Goal: Task Accomplishment & Management: Complete application form

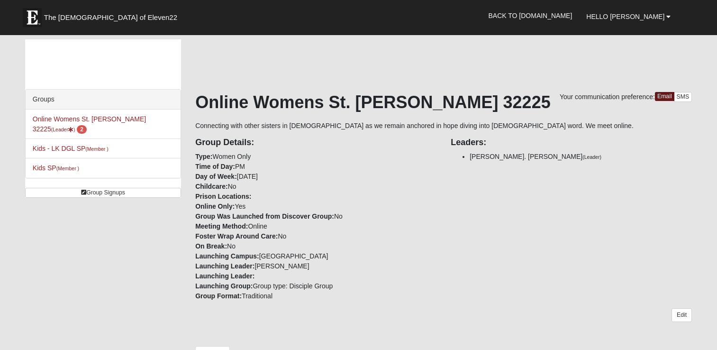
scroll to position [245, 0]
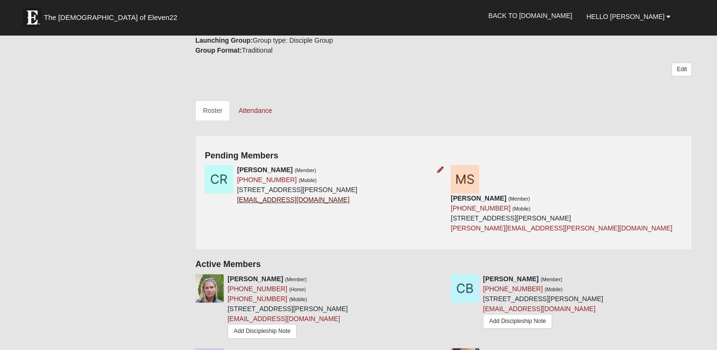
drag, startPoint x: 338, startPoint y: 199, endPoint x: 237, endPoint y: 200, distance: 100.9
click at [237, 200] on div "[PERSON_NAME] (Member) [PHONE_NUMBER] (Mobile) [STREET_ADDRESS][PERSON_NAME] [E…" at bounding box center [297, 185] width 120 height 40
copy link "[EMAIL_ADDRESS][DOMAIN_NAME]"
click at [441, 168] on icon at bounding box center [440, 169] width 7 height 7
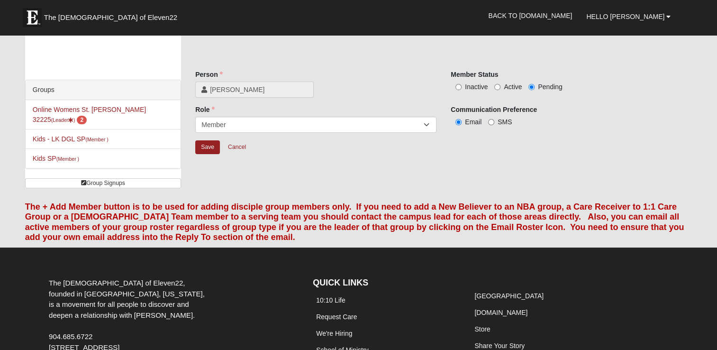
scroll to position [7, 0]
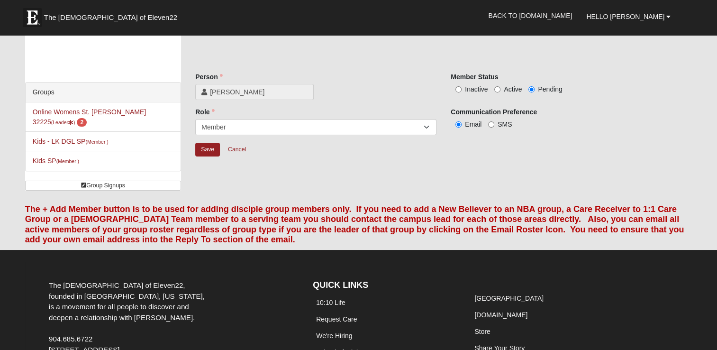
click at [501, 86] on label "Active" at bounding box center [507, 88] width 27 height 9
click at [500, 86] on input "Active" at bounding box center [497, 89] width 6 height 6
radio input "true"
click at [213, 152] on input "Save" at bounding box center [207, 150] width 25 height 14
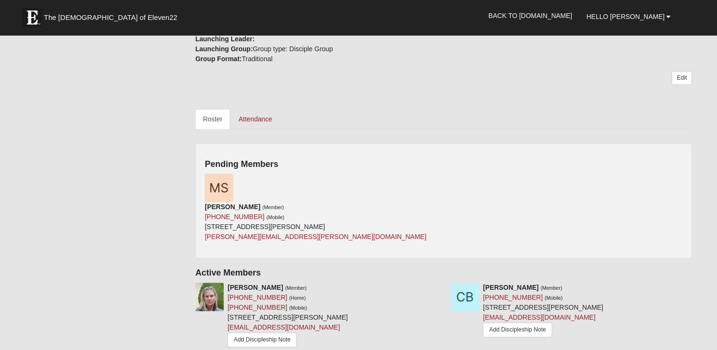
scroll to position [242, 0]
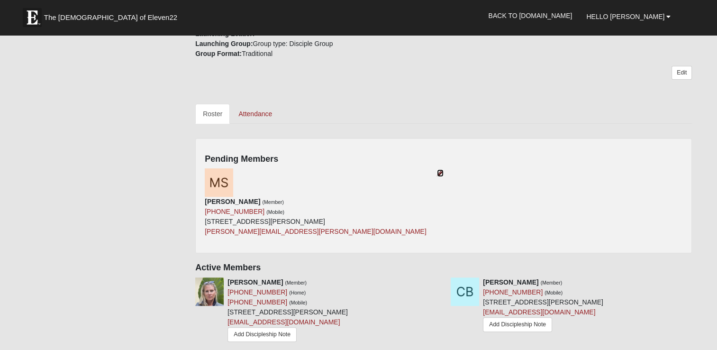
click at [440, 173] on icon at bounding box center [440, 173] width 7 height 7
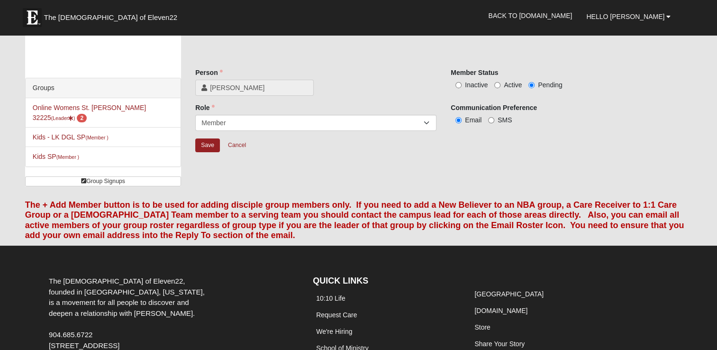
scroll to position [7, 0]
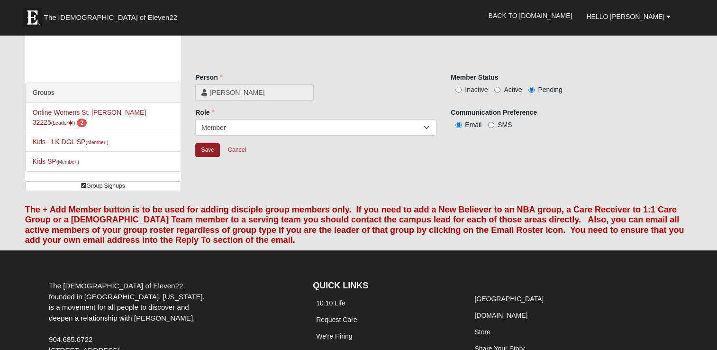
click at [504, 91] on span "Active" at bounding box center [513, 90] width 18 height 8
click at [500, 91] on input "Active" at bounding box center [497, 90] width 6 height 6
radio input "true"
click at [208, 148] on input "Save" at bounding box center [207, 150] width 25 height 14
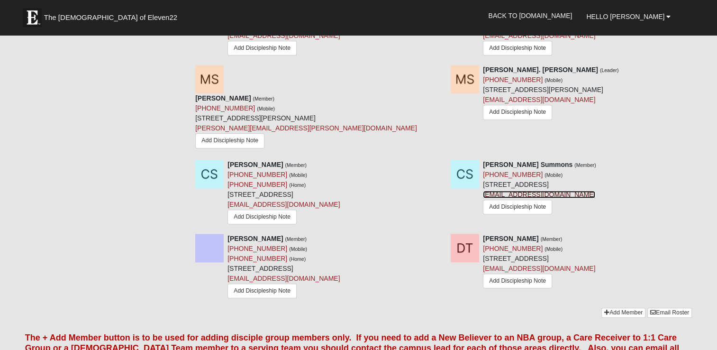
scroll to position [831, 0]
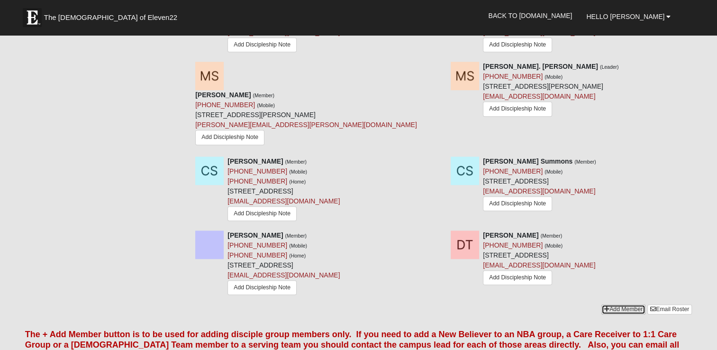
click at [624, 304] on link "Add Member" at bounding box center [623, 309] width 44 height 10
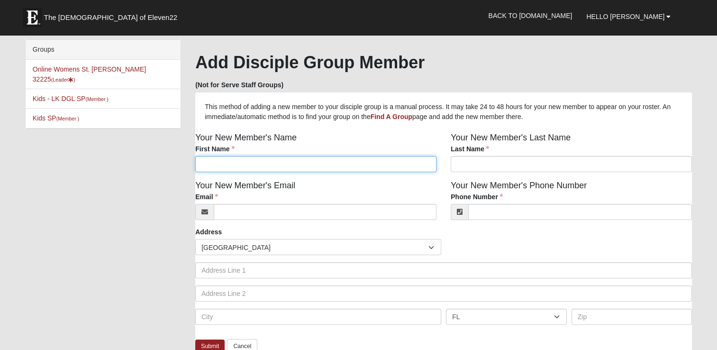
click at [386, 164] on input "First Name" at bounding box center [315, 164] width 241 height 16
type input "[PERSON_NAME]"
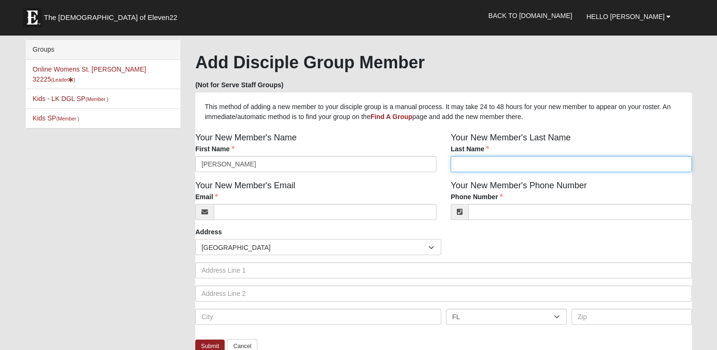
click at [467, 168] on input "Last Name" at bounding box center [571, 164] width 241 height 16
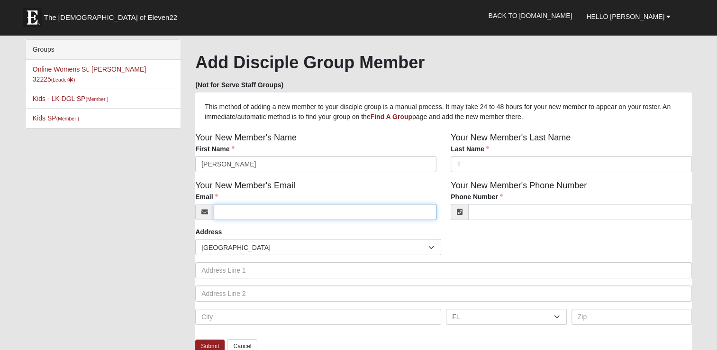
click at [324, 208] on input "Email" at bounding box center [325, 212] width 223 height 16
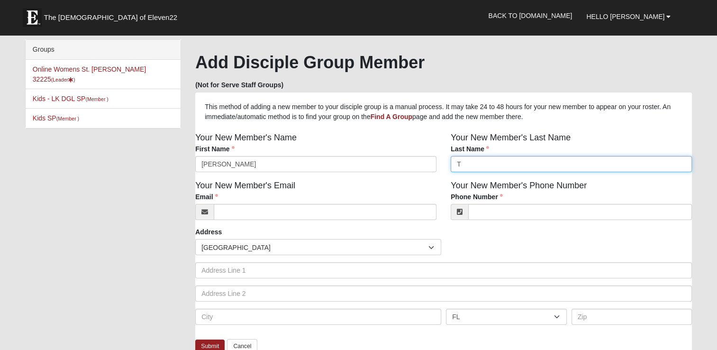
drag, startPoint x: 473, startPoint y: 163, endPoint x: 445, endPoint y: 172, distance: 29.5
click at [445, 172] on div "Your New Member's Last Name Last Name T Last Name is required." at bounding box center [570, 155] width 255 height 48
type input "[PERSON_NAME]"
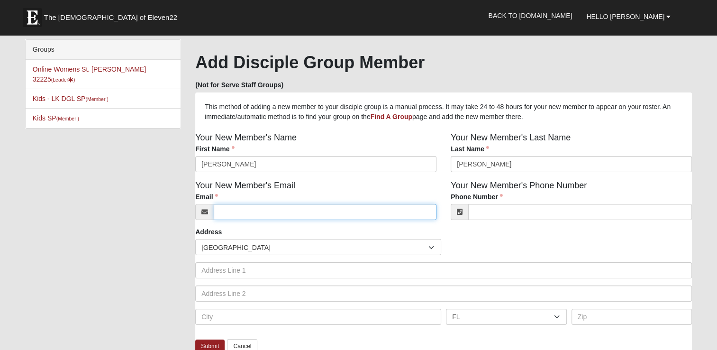
click at [383, 208] on input "Email" at bounding box center [325, 212] width 223 height 16
type input "[EMAIL_ADDRESS][DOMAIN_NAME]"
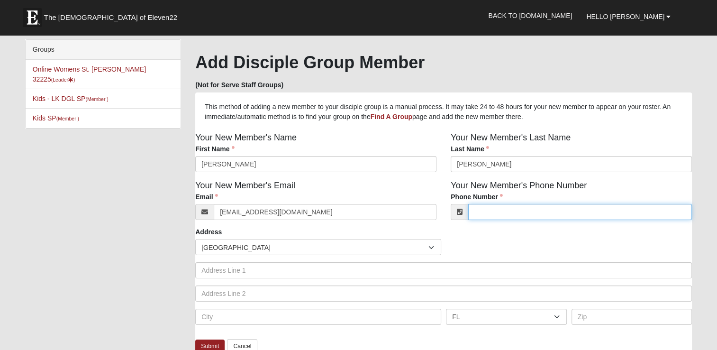
click at [507, 209] on input "Phone Number" at bounding box center [580, 212] width 224 height 16
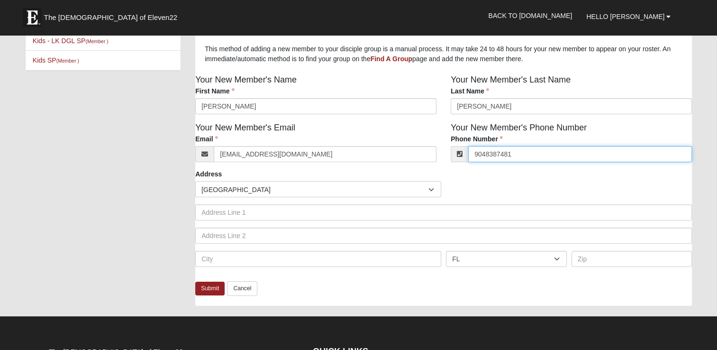
scroll to position [58, 0]
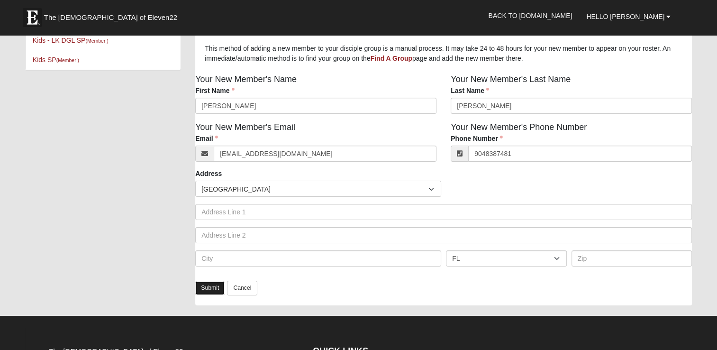
type input "[PHONE_NUMBER]"
click at [208, 292] on link "Submit" at bounding box center [209, 288] width 29 height 14
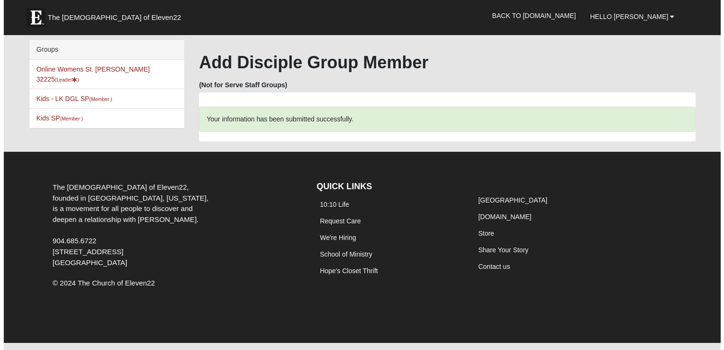
scroll to position [0, 0]
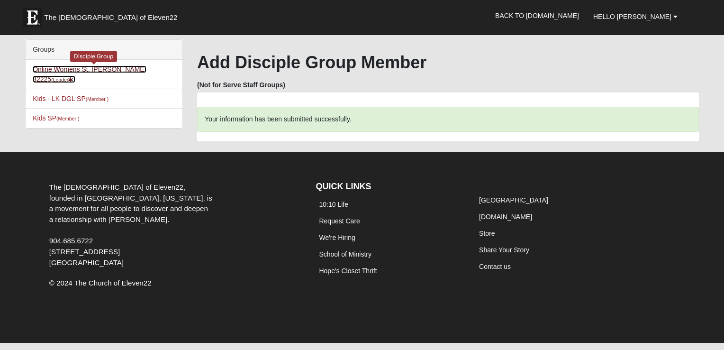
click at [122, 67] on link "Online Womens St. [PERSON_NAME] 32225 (Leader )" at bounding box center [89, 74] width 113 height 18
